Goal: Task Accomplishment & Management: Manage account settings

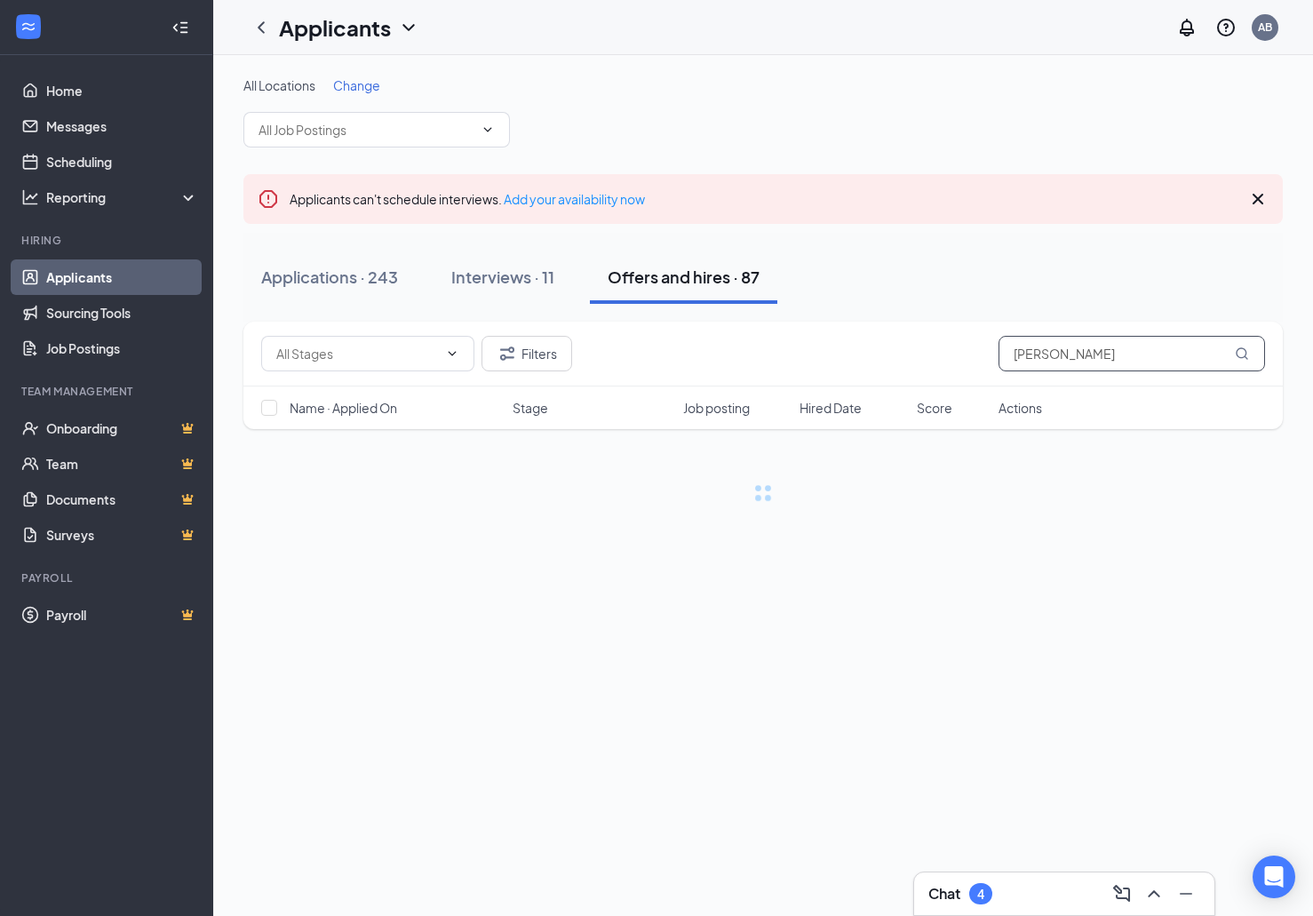
click at [1055, 357] on input "[PERSON_NAME]" at bounding box center [1131, 354] width 266 height 36
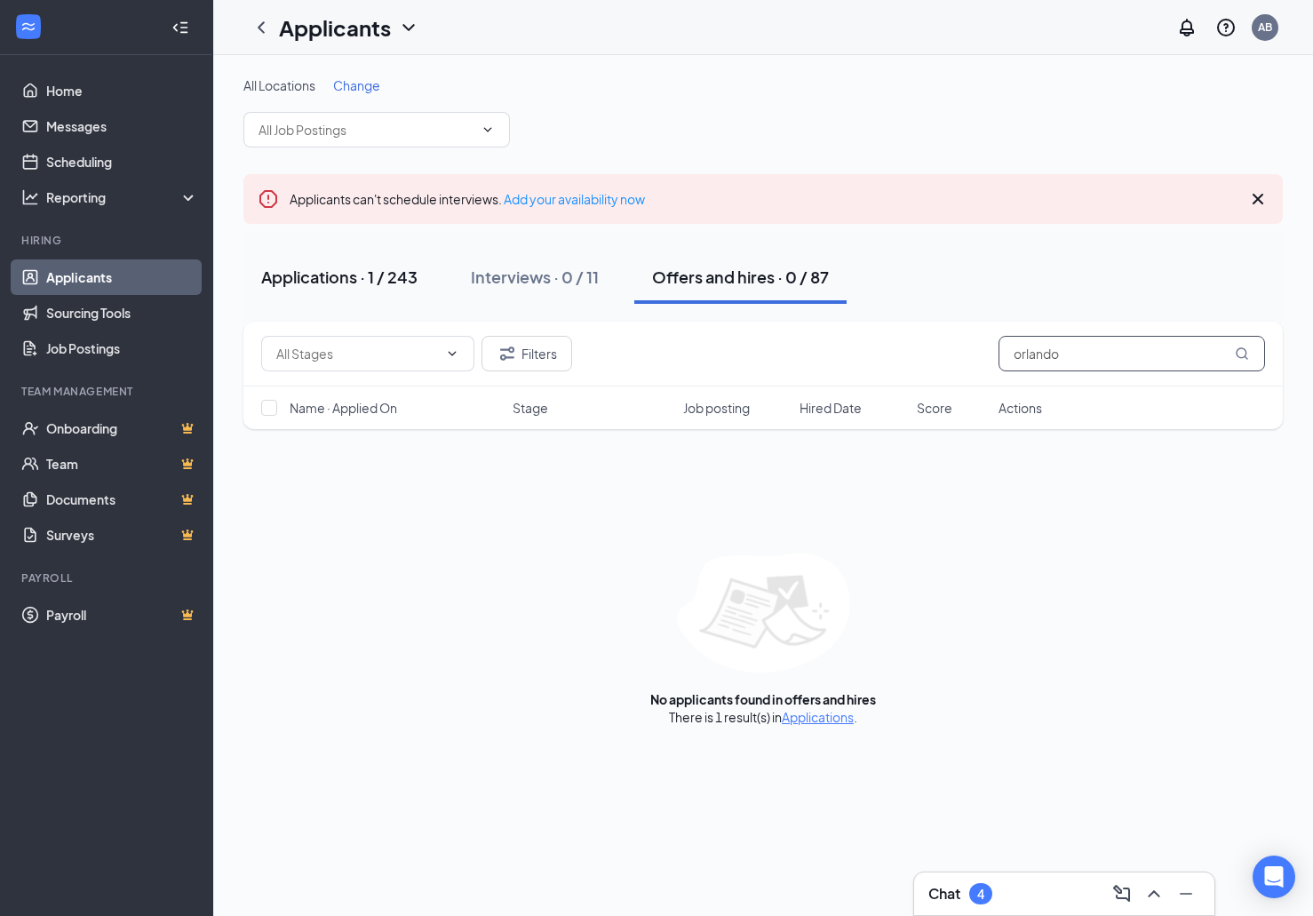
type input "orlando"
click at [379, 296] on button "Applications · 1 / 243" at bounding box center [339, 276] width 192 height 53
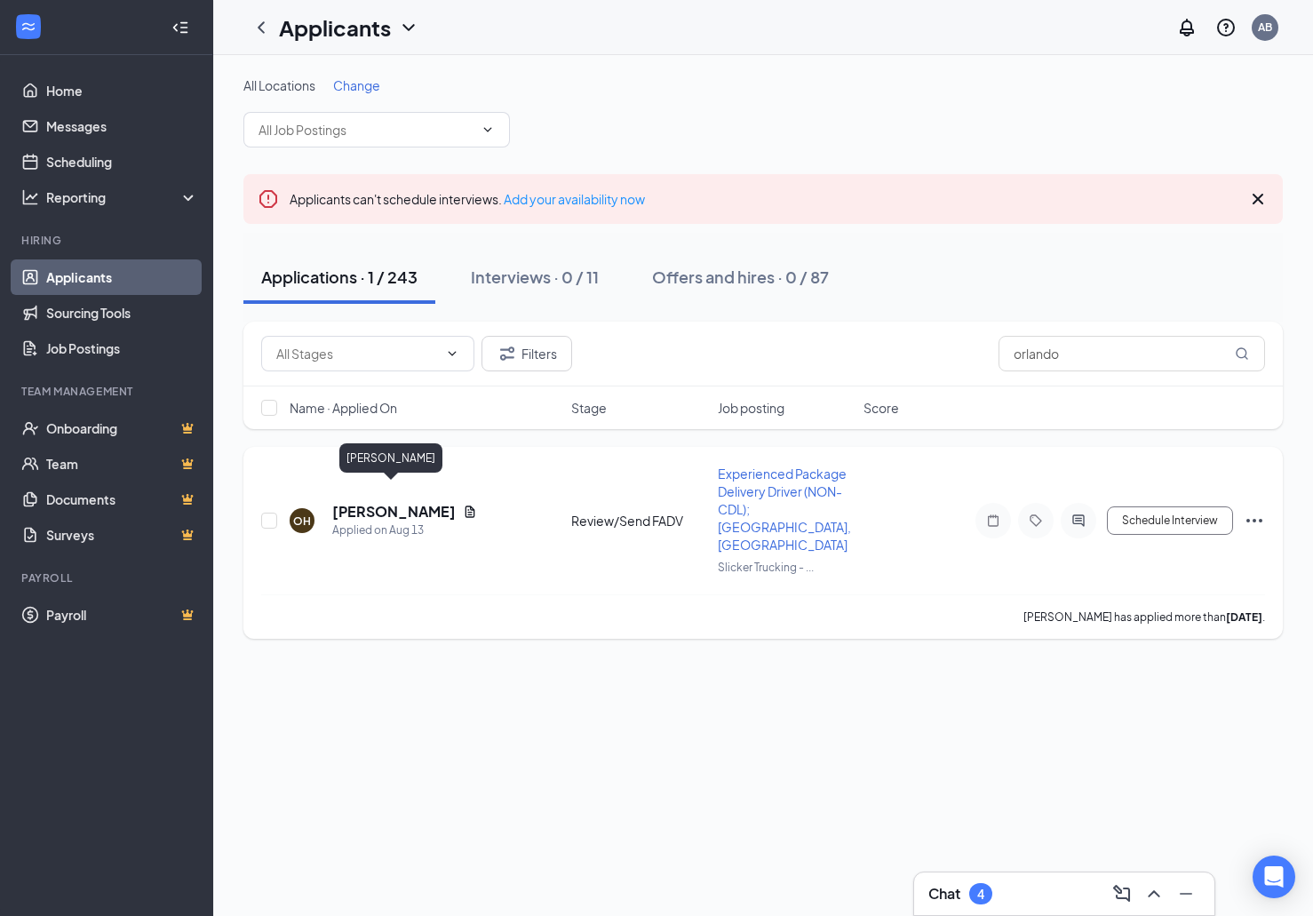
drag, startPoint x: 389, startPoint y: 497, endPoint x: 414, endPoint y: 497, distance: 24.9
click at [389, 502] on h5 "[PERSON_NAME]" at bounding box center [393, 512] width 123 height 20
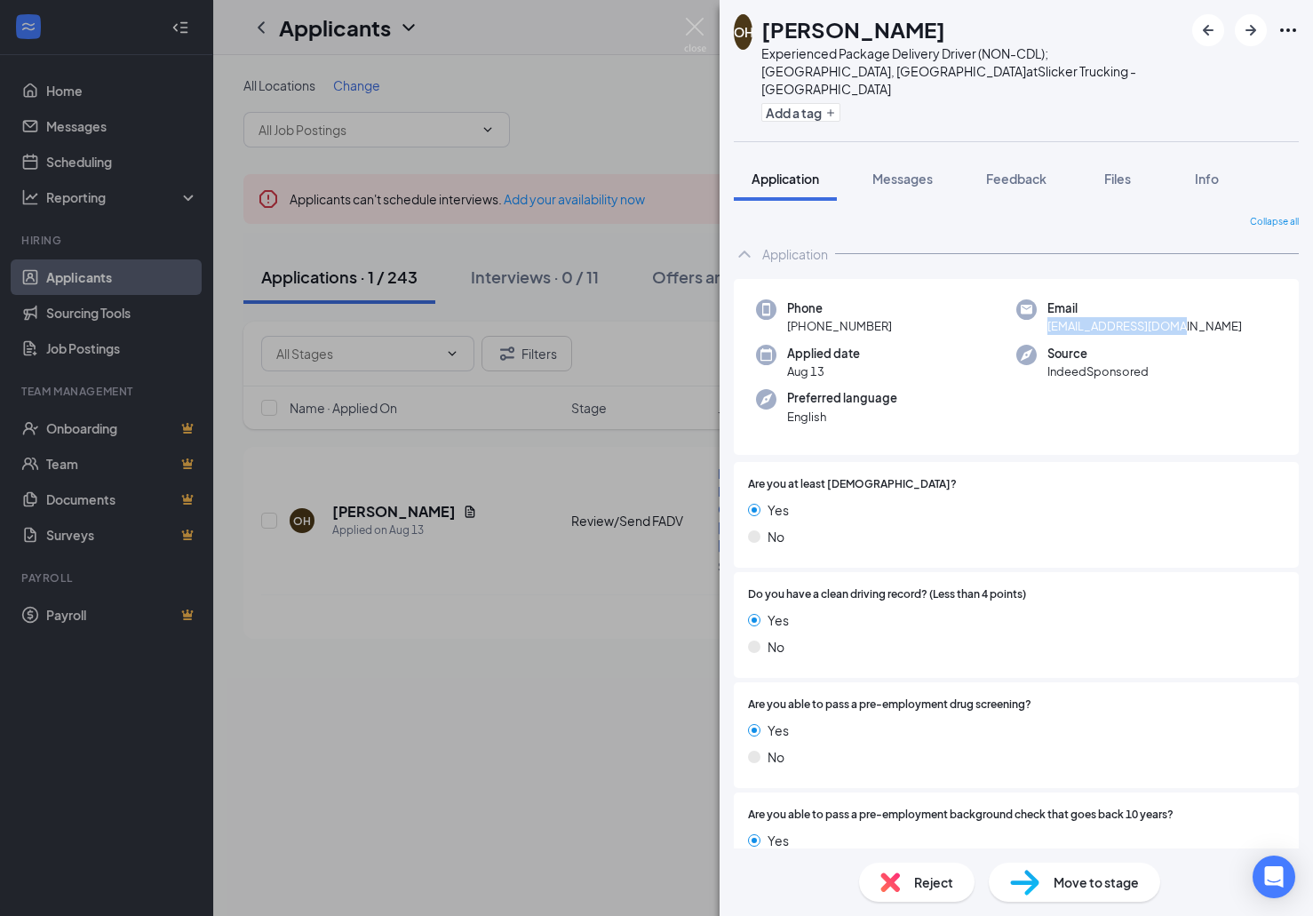
drag, startPoint x: 1138, startPoint y: 312, endPoint x: 1091, endPoint y: 336, distance: 52.8
click at [1043, 310] on div "Email [EMAIL_ADDRESS][DOMAIN_NAME]" at bounding box center [1146, 317] width 260 height 36
copy span "[EMAIL_ADDRESS][DOMAIN_NAME]"
click at [1056, 885] on span "Move to stage" at bounding box center [1095, 882] width 85 height 20
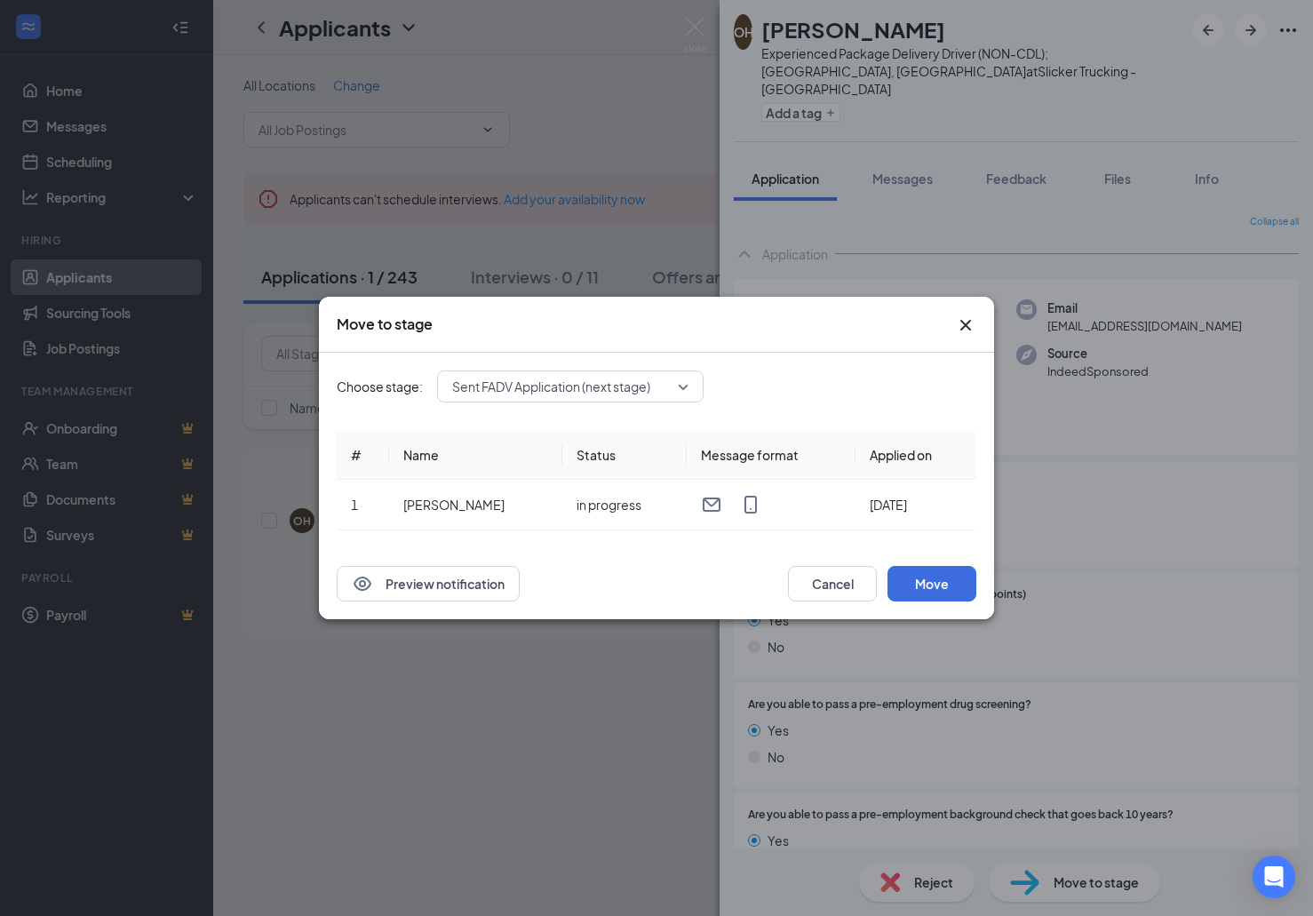
click at [624, 386] on span "Sent FADV Application (next stage)" at bounding box center [551, 386] width 198 height 27
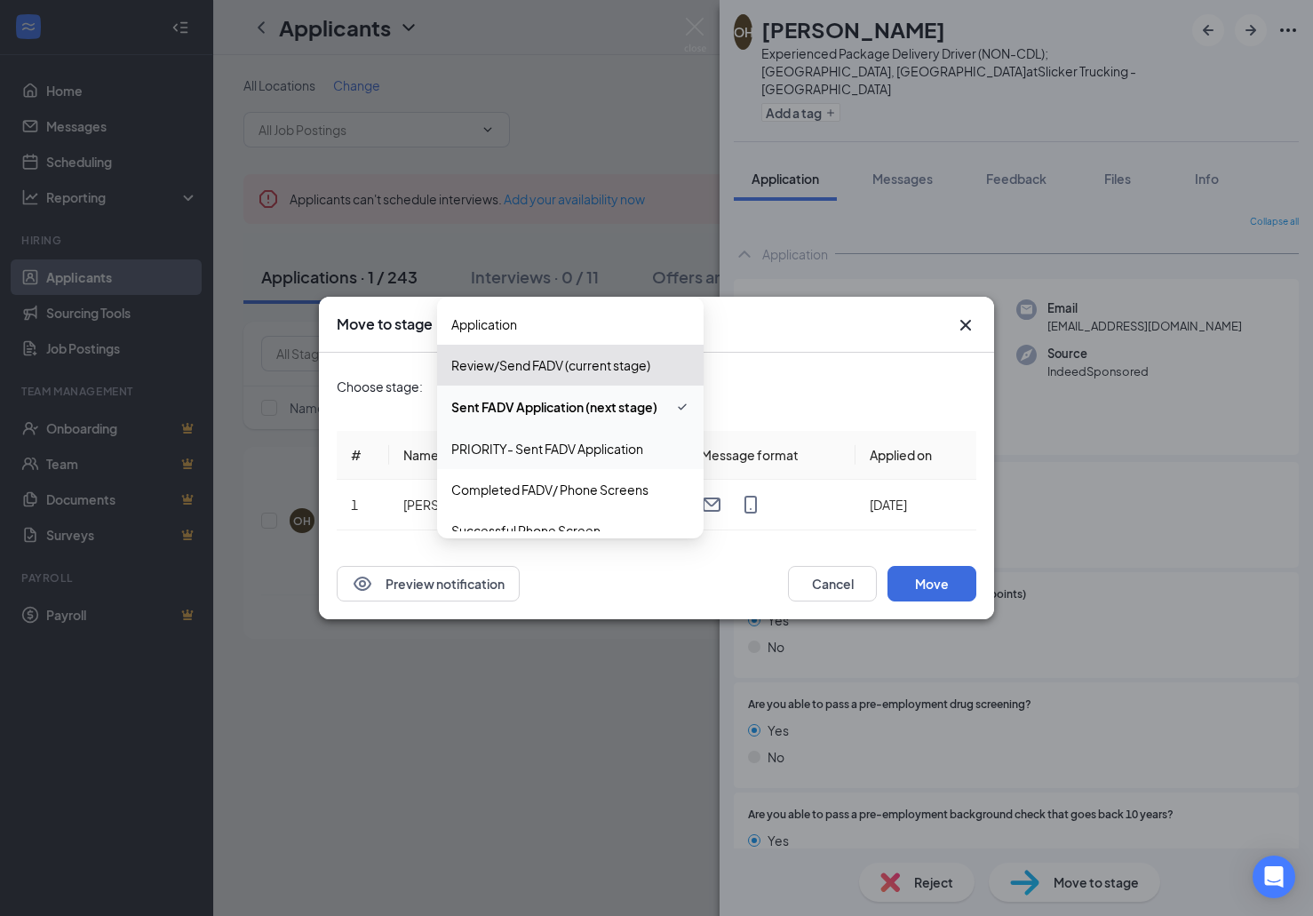
click at [581, 450] on span "PRIORITY- Sent FADV Application" at bounding box center [547, 449] width 192 height 20
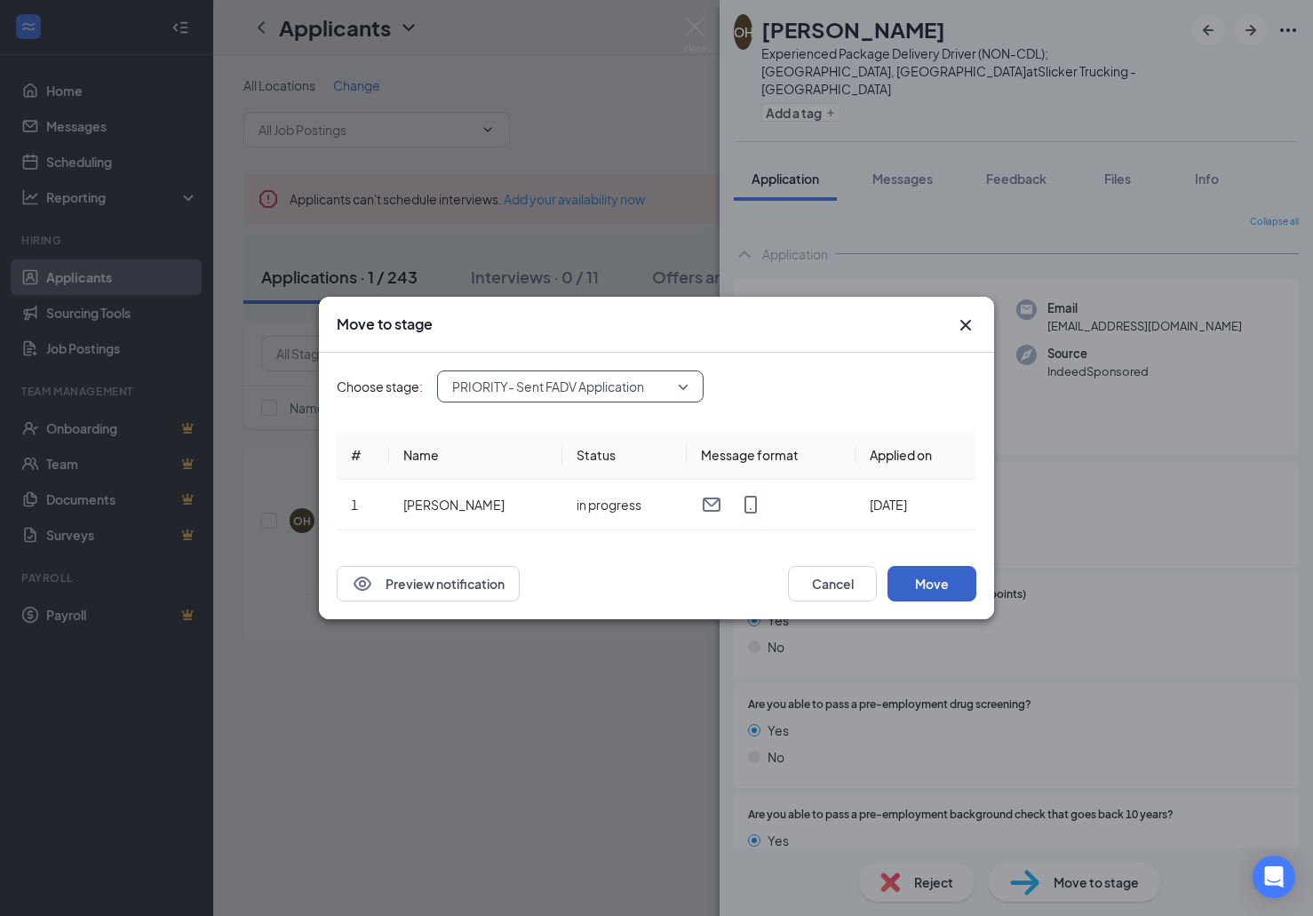
click at [942, 588] on button "Move" at bounding box center [931, 584] width 89 height 36
